Goal: Find contact information

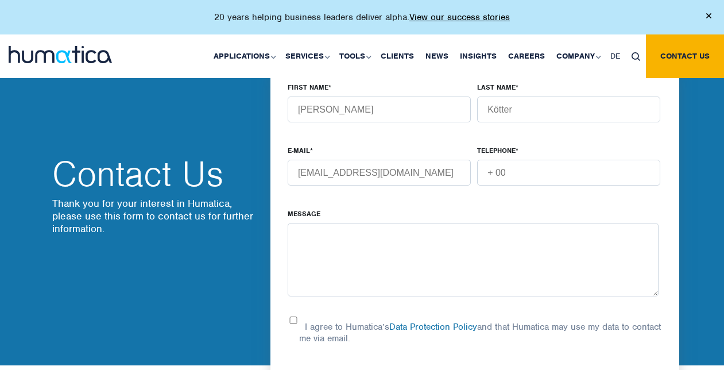
scroll to position [689, 0]
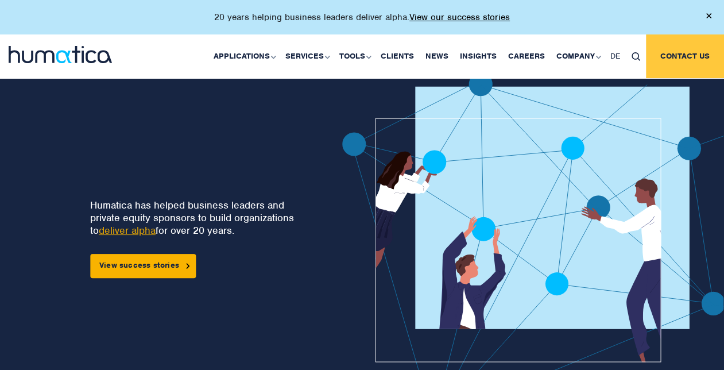
click at [679, 54] on link "Contact us" at bounding box center [685, 56] width 78 height 44
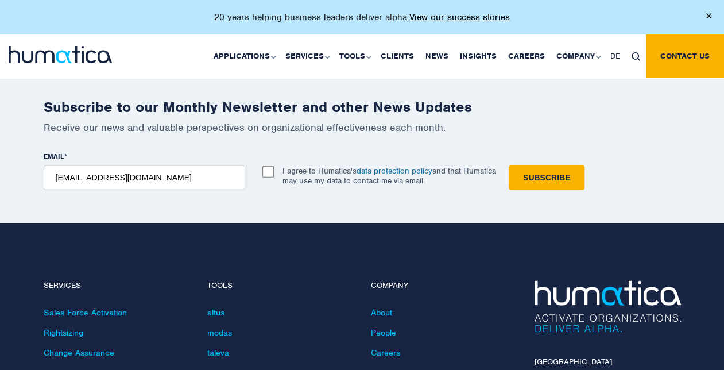
scroll to position [1377, 0]
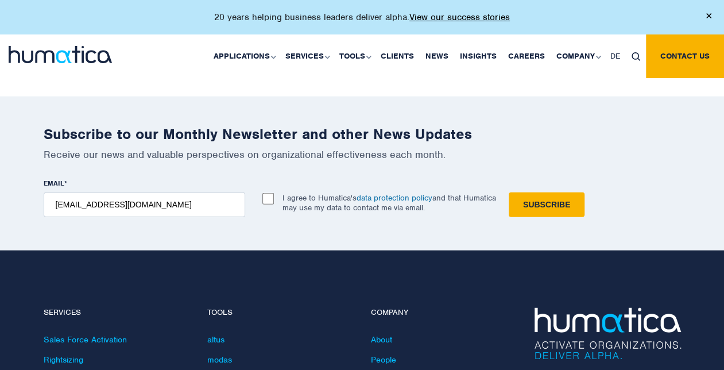
click at [46, 62] on img at bounding box center [60, 54] width 103 height 17
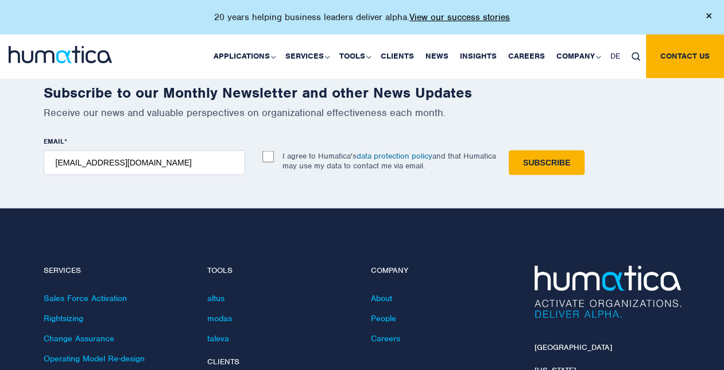
scroll to position [3099, 0]
